Goal: Task Accomplishment & Management: Complete application form

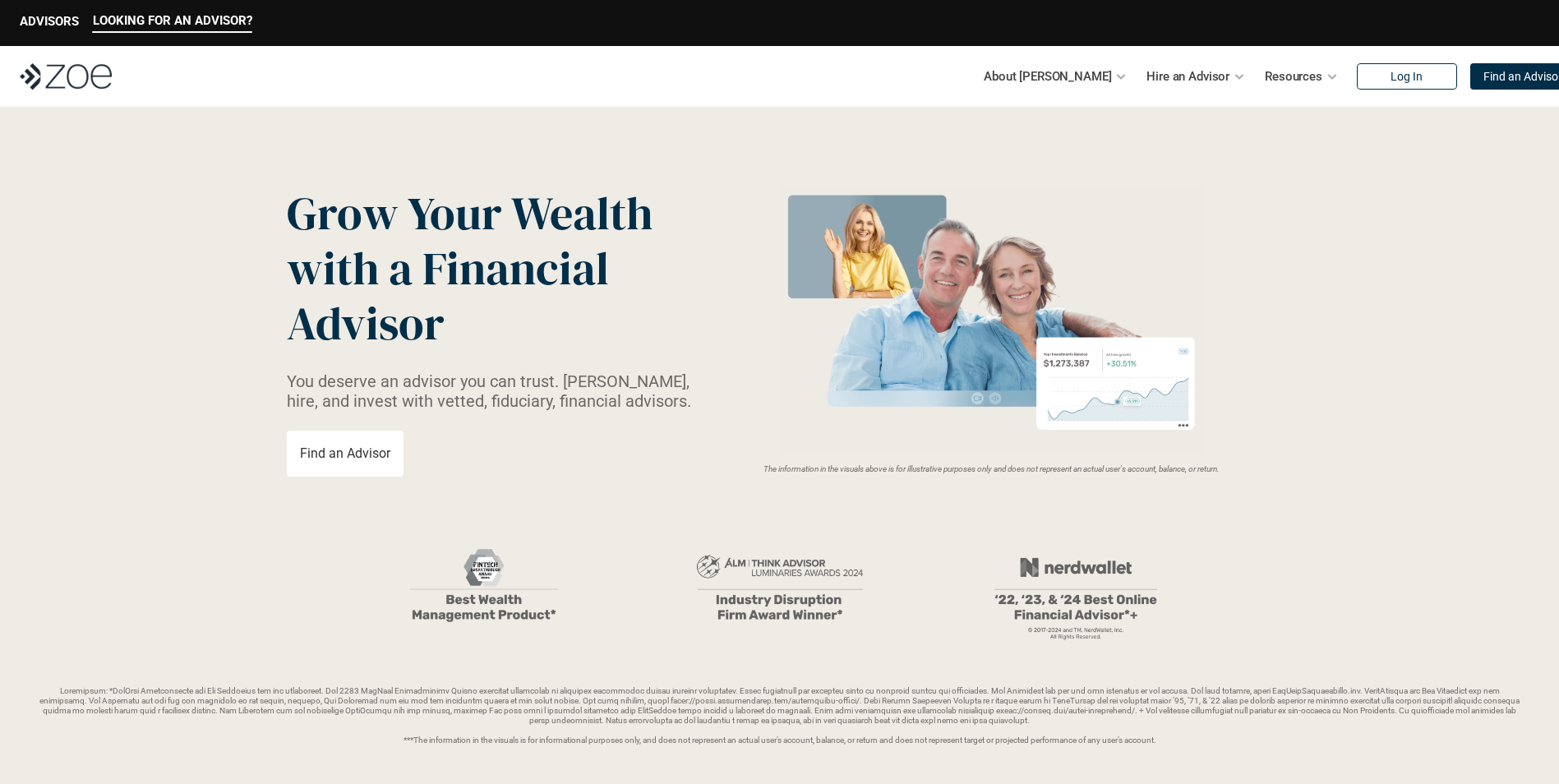
click at [45, 78] on img at bounding box center [65, 77] width 92 height 26
click at [52, 78] on img at bounding box center [65, 77] width 92 height 26
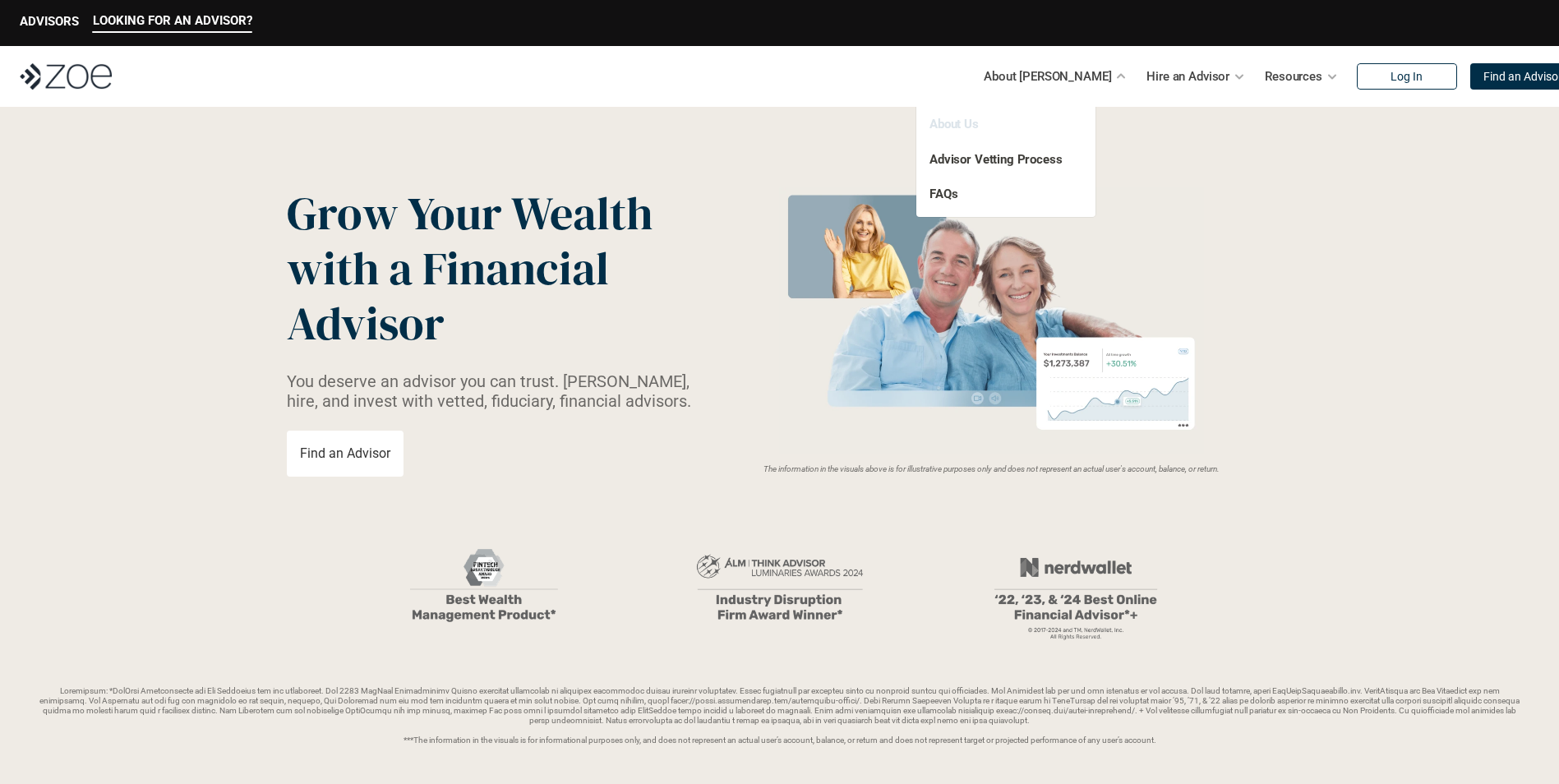
click at [972, 126] on link "About Us" at bounding box center [955, 124] width 49 height 15
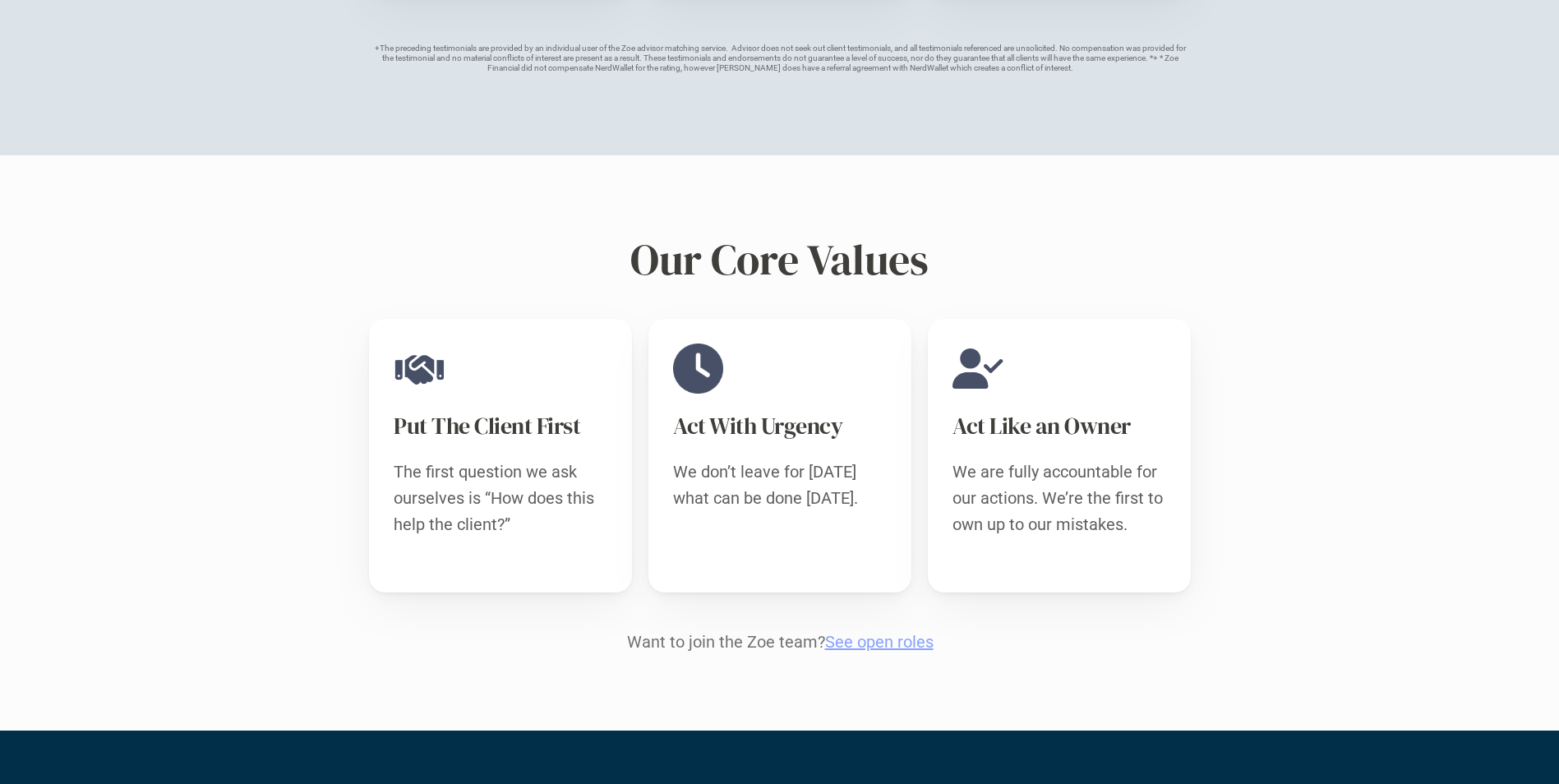
scroll to position [1757, 0]
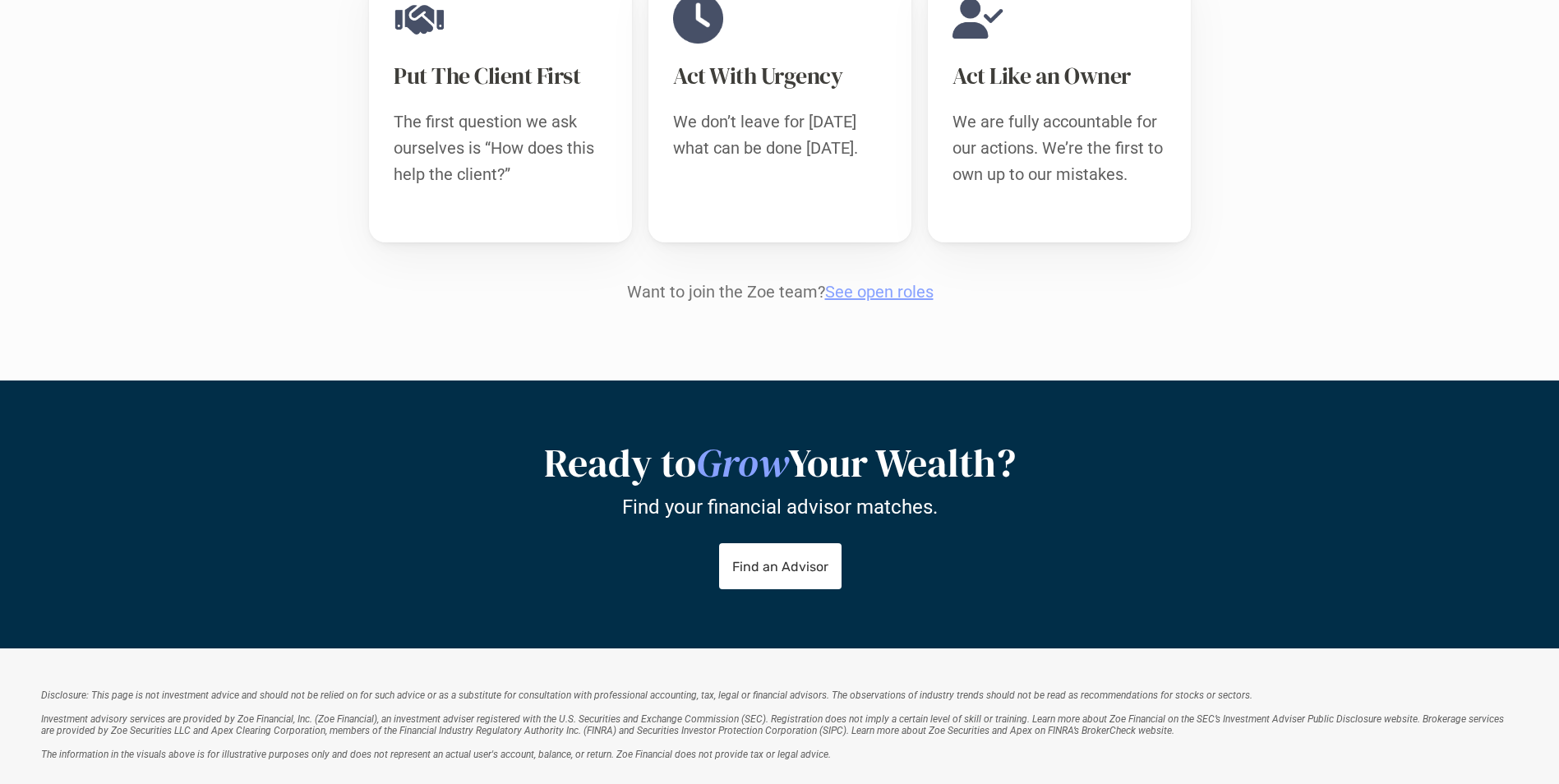
click at [850, 282] on link "See open roles" at bounding box center [878, 291] width 109 height 19
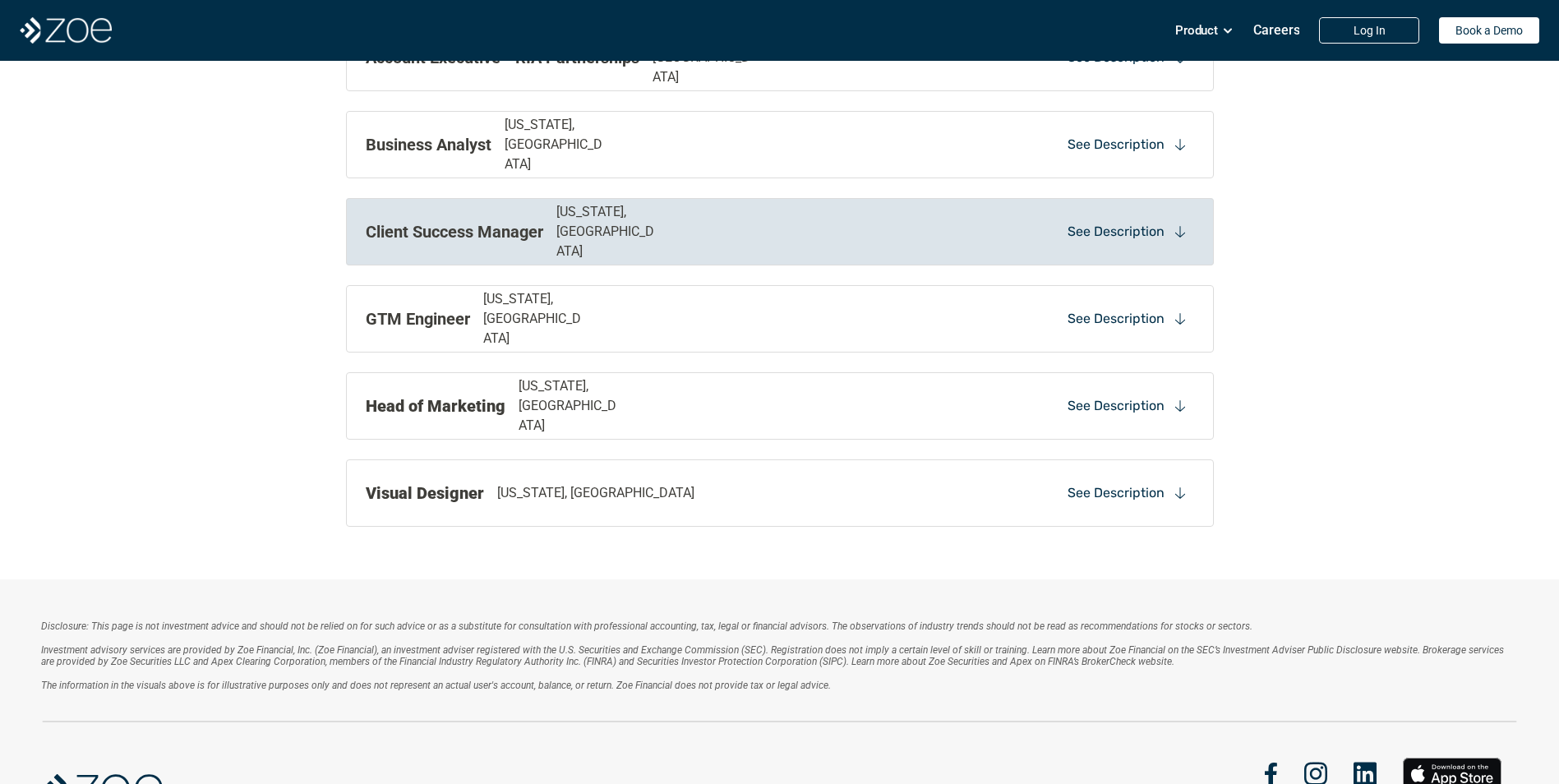
scroll to position [1917, 0]
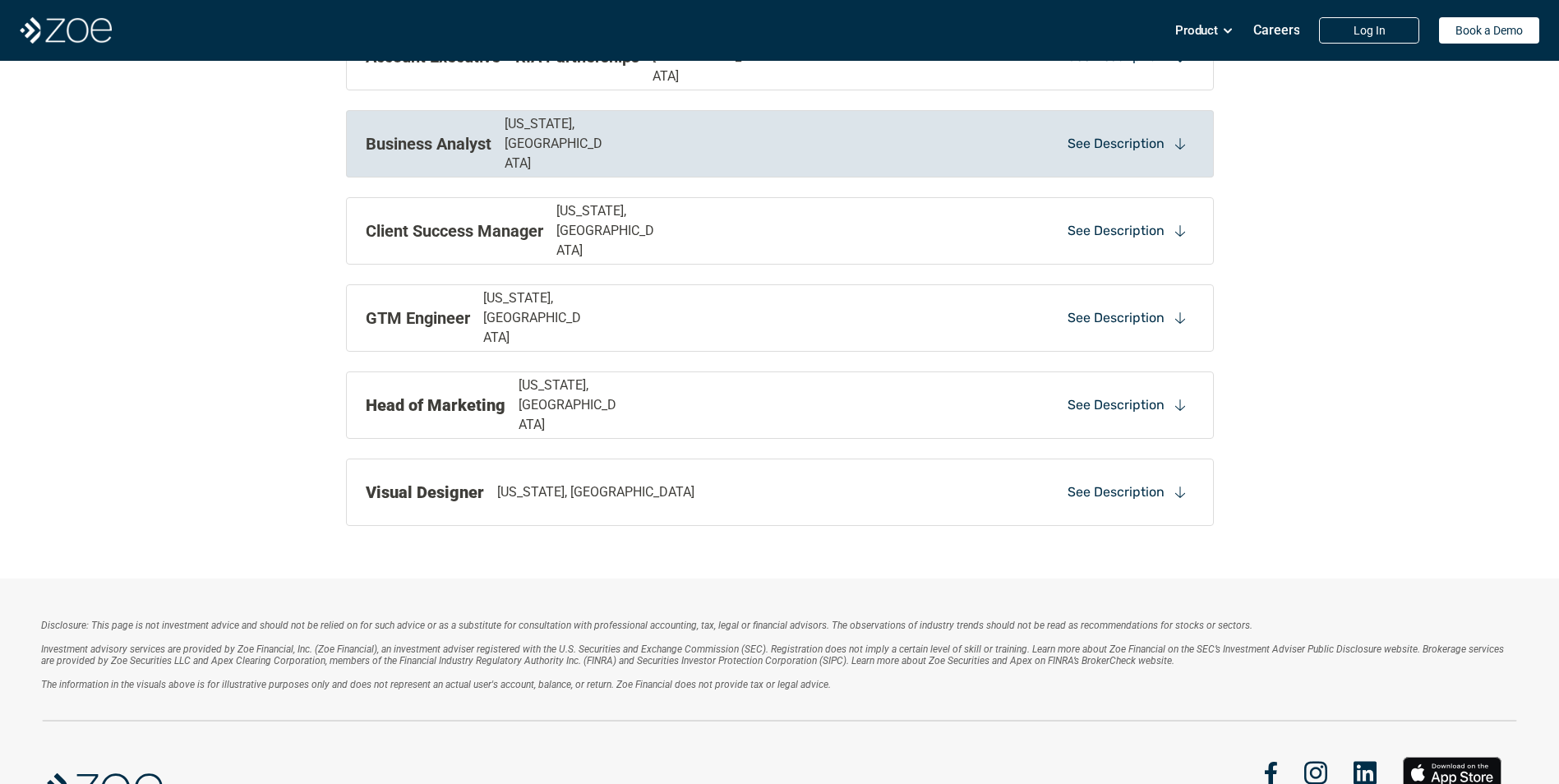
click at [708, 137] on div "Business Analyst [US_STATE], [GEOGRAPHIC_DATA]" at bounding box center [612, 143] width 493 height 59
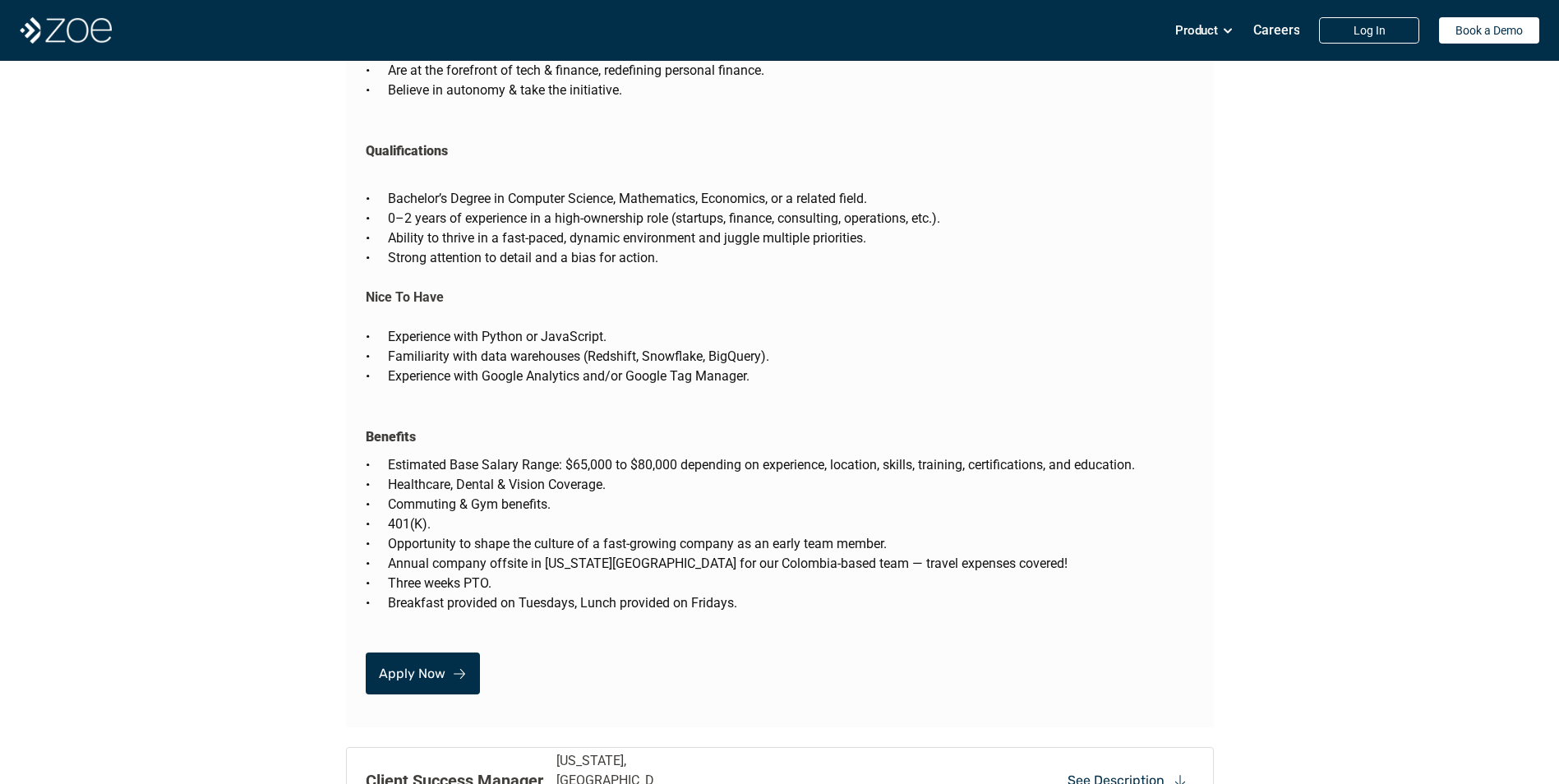
scroll to position [3001, 0]
click at [433, 665] on p "Apply Now" at bounding box center [412, 673] width 66 height 16
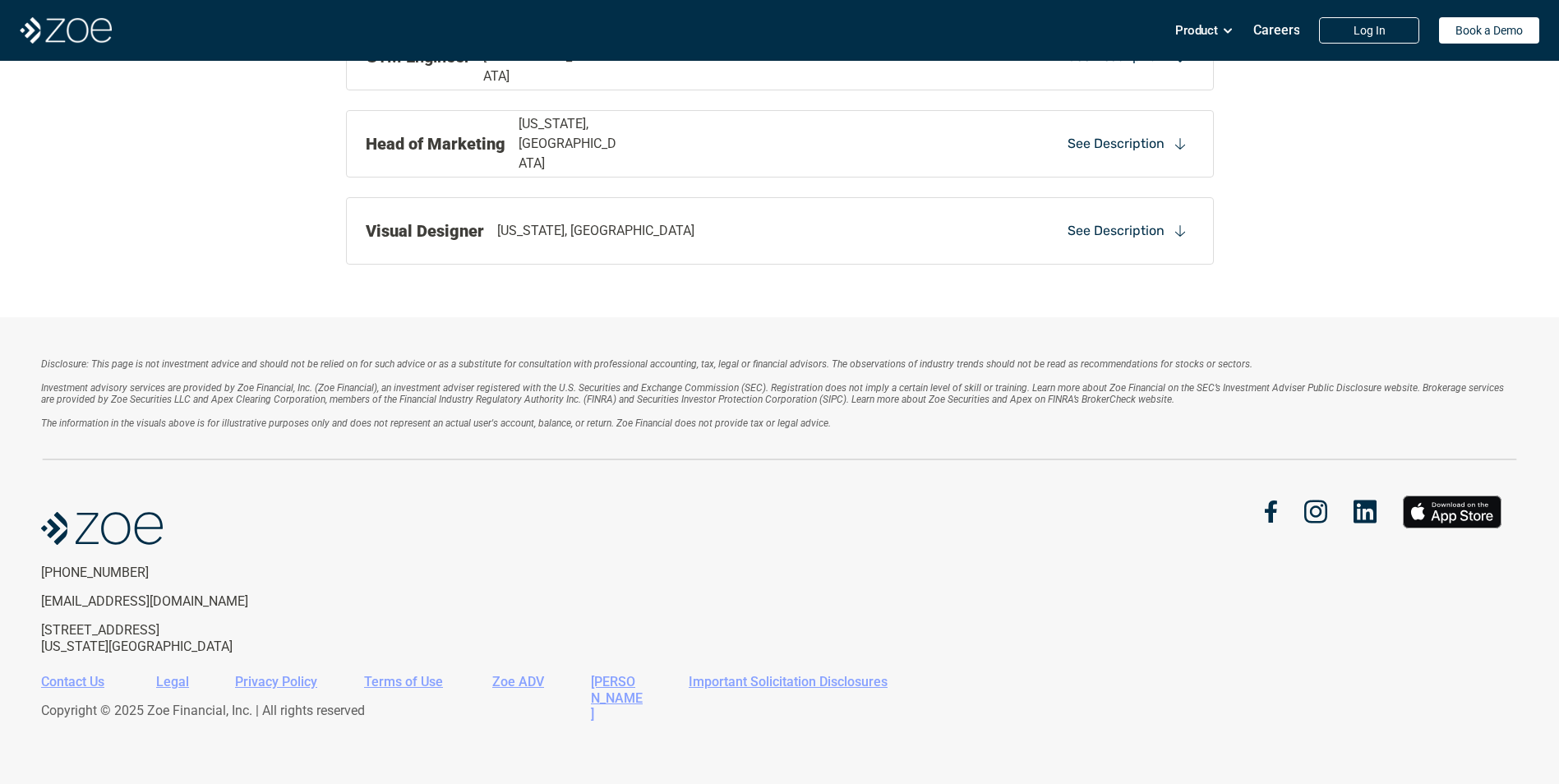
scroll to position [2178, 0]
